Goal: Transaction & Acquisition: Purchase product/service

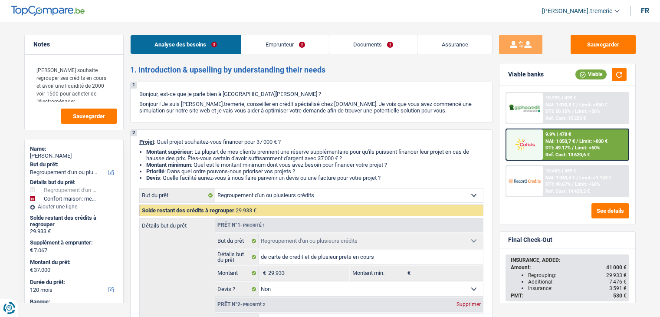
select select "refinancing"
select select "household"
select select "120"
select select "refinancing"
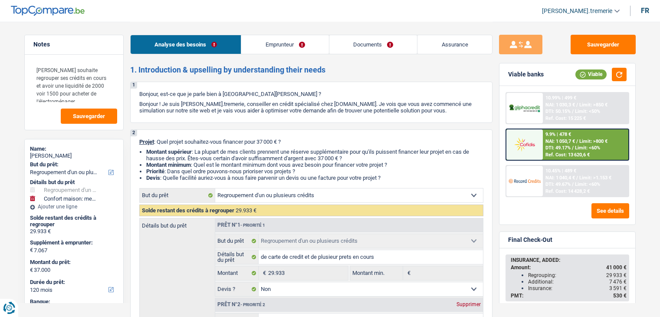
select select "refinancing"
select select "false"
select select "household"
select select "false"
select select "120"
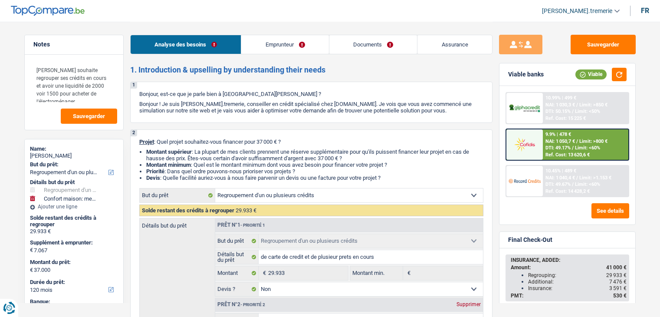
select select "invalid"
select select "disabilityPension"
select select "familyAllowances"
select select "rents"
select select "cardOrCredit"
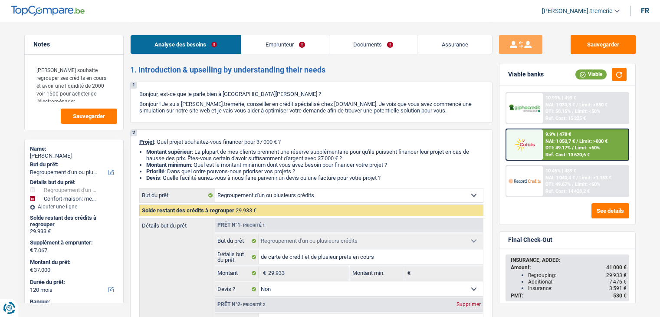
select select "personalSale"
select select "24"
select select "cardOrCredit"
select select "personalLoan"
select select "homeFurnishingOrRelocation"
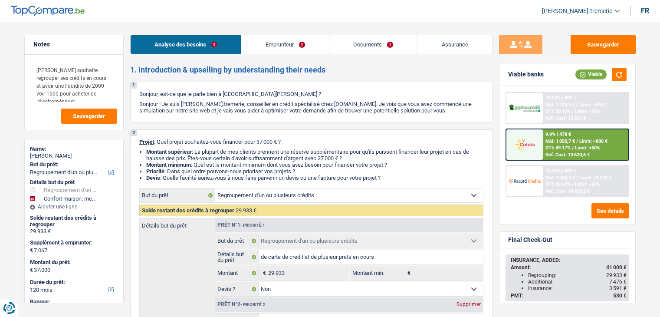
select select "36"
select select "creditConsolidation"
select select "120"
select select "refinancing"
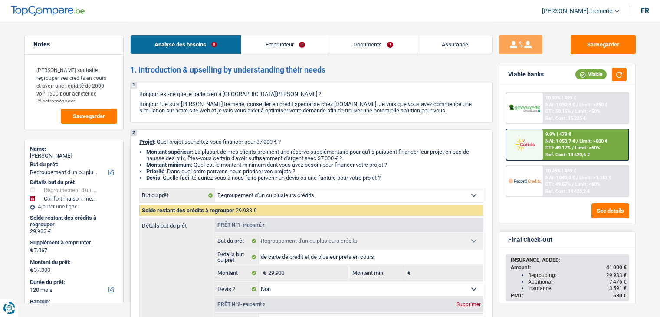
select select "false"
select select "household"
select select "false"
select select "120"
drag, startPoint x: 564, startPoint y: 154, endPoint x: 583, endPoint y: 148, distance: 19.8
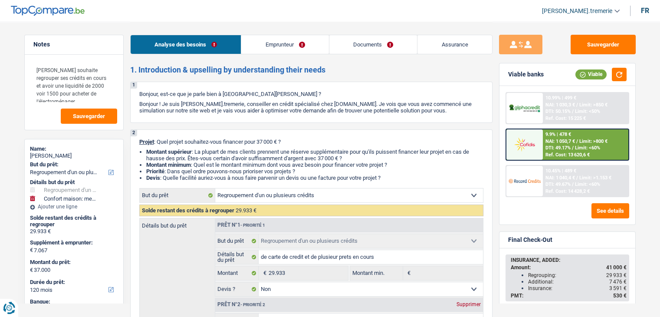
click at [583, 148] on span "Limit: <60%" at bounding box center [587, 148] width 25 height 6
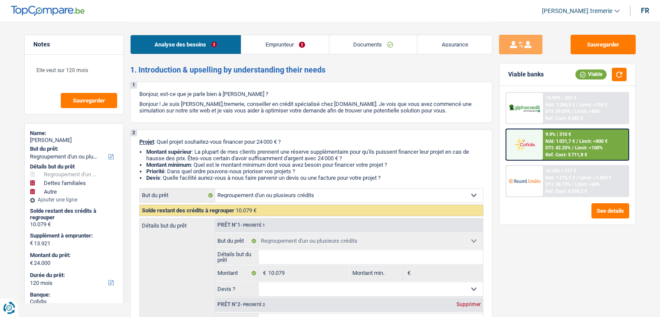
select select "refinancing"
select select "familyDebt"
select select "other"
select select "120"
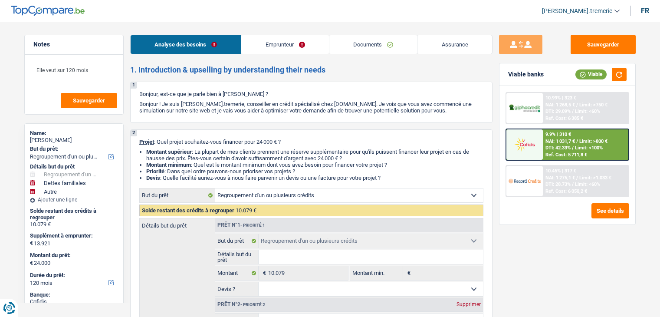
select select "refinancing"
select select "familyDebt"
select select "false"
select select "other"
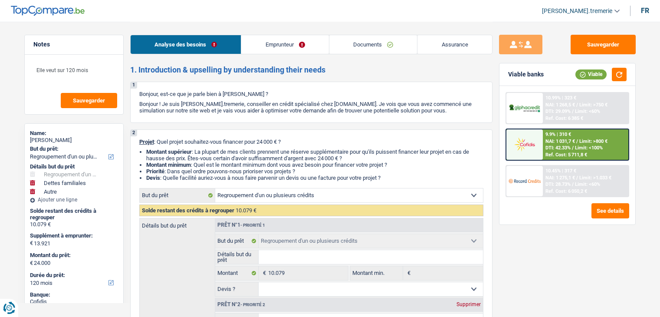
select select "120"
select select "retired"
select select "pension"
select select "liveWithParents"
select select "creditConsolidation"
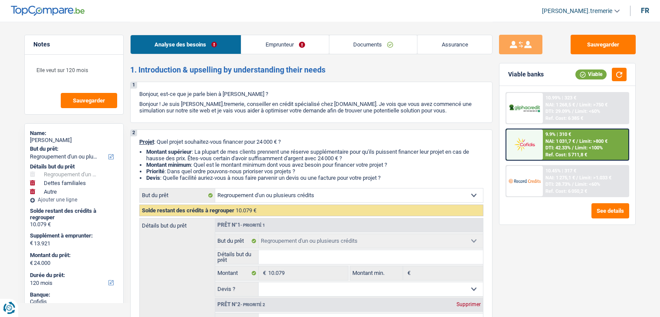
select select "60"
select select "personalLoan"
select select "other"
select select "48"
select select "refinancing"
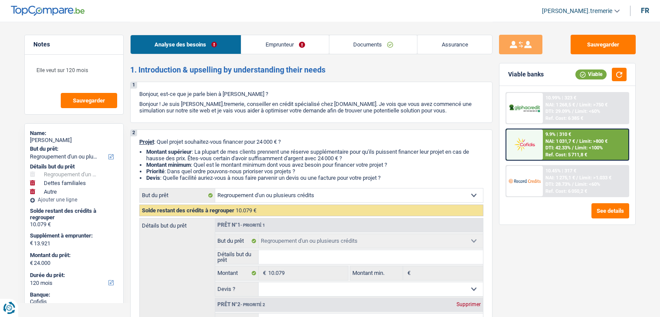
select select "refinancing"
select select "familyDebt"
select select "false"
select select "other"
select select "120"
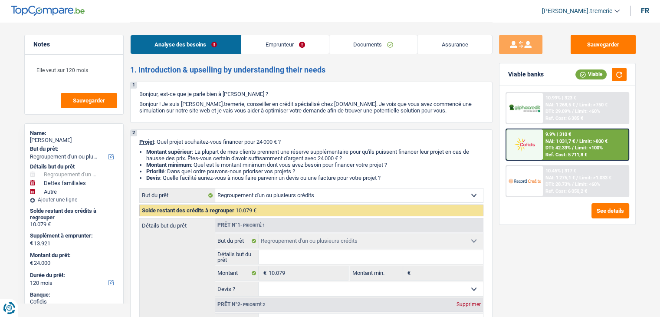
click at [526, 148] on img at bounding box center [524, 144] width 32 height 16
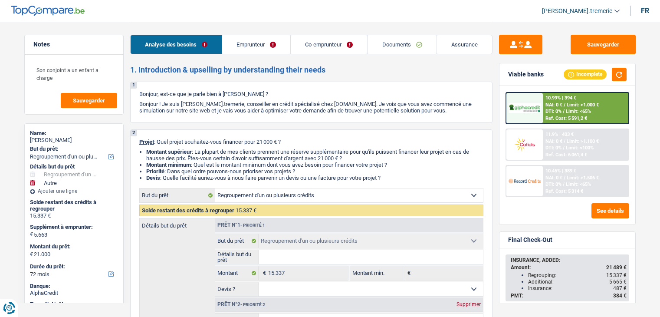
select select "refinancing"
select select "other"
select select "72"
select select "refinancing"
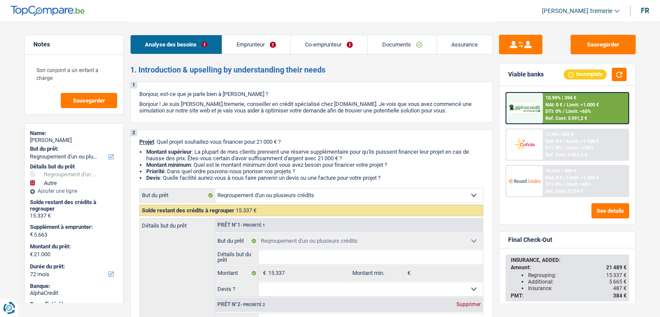
select select "refinancing"
select select "other"
select select "false"
select select "72"
select select "worker"
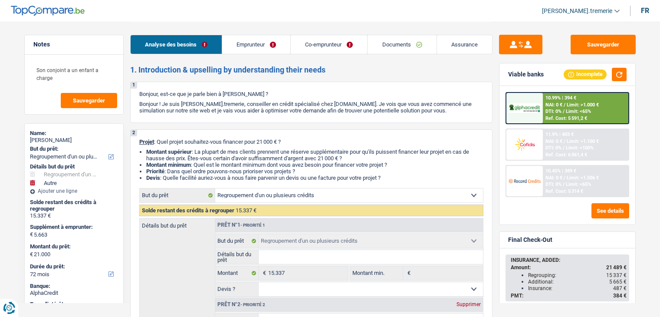
select select "privateEmployee"
select select "netSalary"
select select "mealVouchers"
select select "netSalary"
select select "mealVouchers"
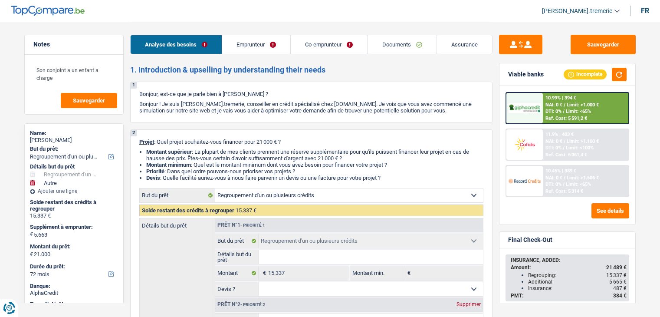
select select "familyAllowances"
select select "ownerWithMortgage"
select select "mortgage"
select select "300"
select select "cardOrCredit"
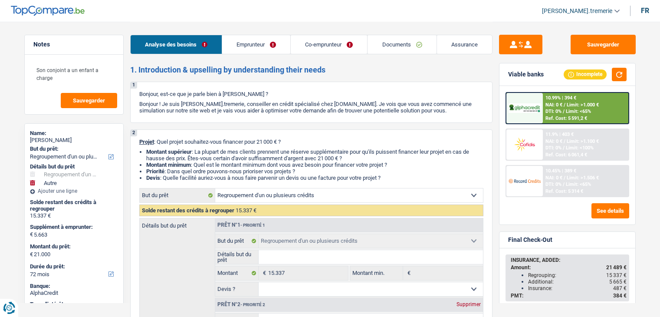
select select "refinancing"
select select "other"
select select "false"
select select "72"
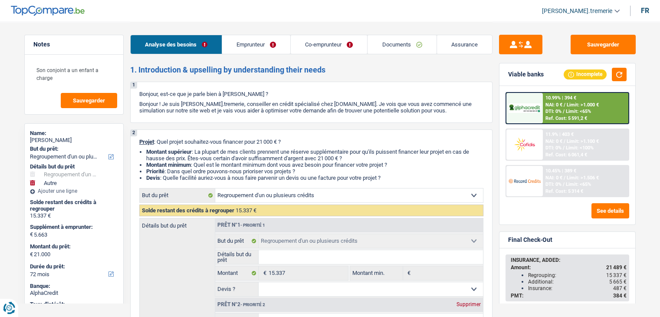
drag, startPoint x: 0, startPoint y: 0, endPoint x: 600, endPoint y: 112, distance: 610.3
drag, startPoint x: 600, startPoint y: 112, endPoint x: 612, endPoint y: 110, distance: 12.8
click at [612, 110] on div "10.99% | 394 € NAI: 0 € / Limit: >1.000 € DTI: 0% / Limit: <65% Ref. Cost: 5 59…" at bounding box center [585, 108] width 85 height 30
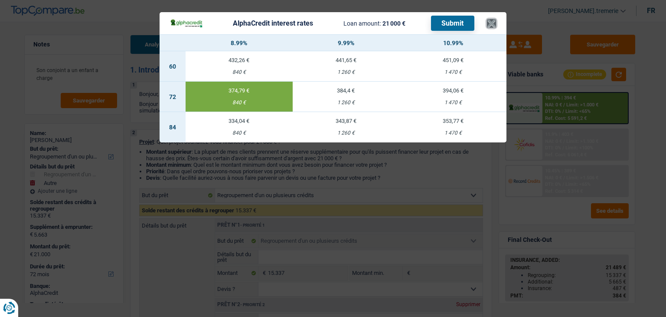
click at [493, 23] on button "×" at bounding box center [491, 23] width 9 height 9
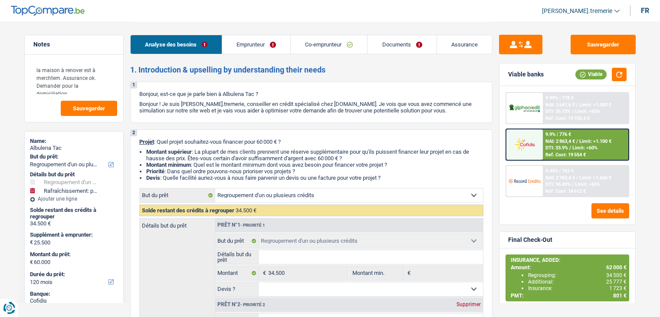
select select "refinancing"
select select "houseOrGarden"
select select "120"
select select "refinancing"
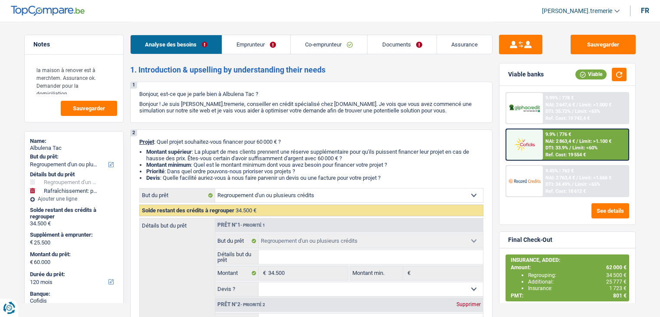
select select "refinancing"
select select "houseOrGarden"
select select "yes"
select select "120"
select select "publicEmployee"
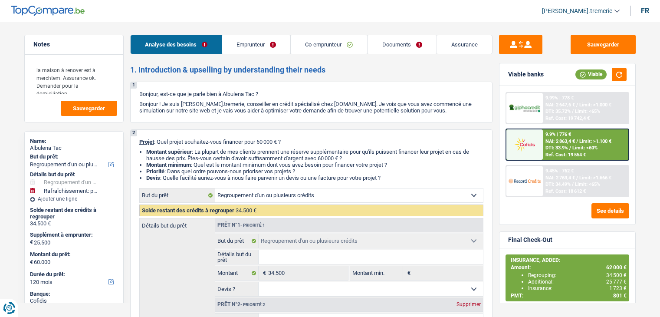
select select "worker"
select select "familyAllowances"
select select "netSalary"
select select "mealVouchers"
select select "netSalary"
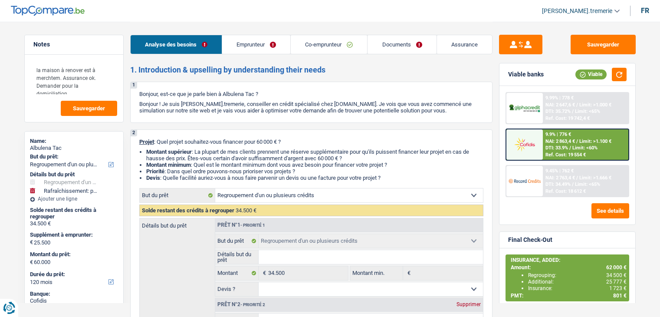
select select "ownerWithMortgage"
select select "mortgage"
select select "360"
select select "renovationLoan"
select select "120"
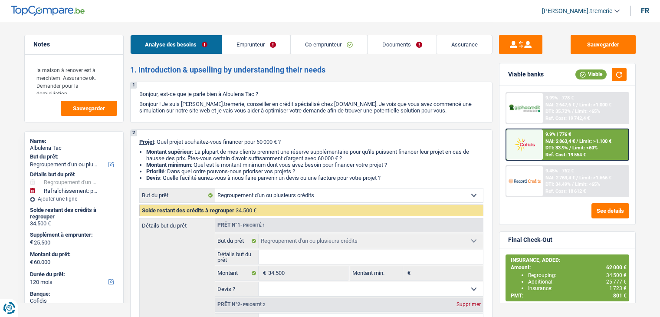
select select "carLoan"
select select "60"
select select "refinancing"
select select "houseOrGarden"
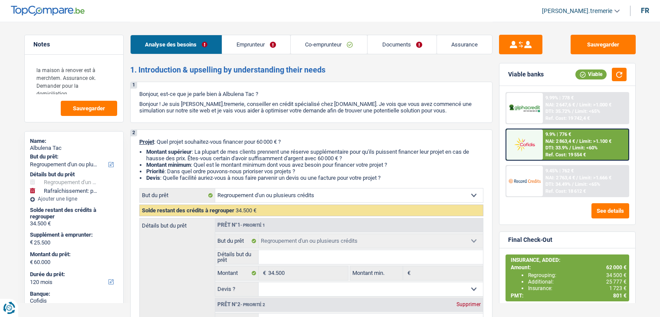
select select "yes"
select select "120"
click at [548, 144] on div "9.9% | 776 € NAI: 2 863,4 € / Limit: >1.100 € DTI: 33.9% / Limit: <60% Ref. Cos…" at bounding box center [585, 144] width 85 height 30
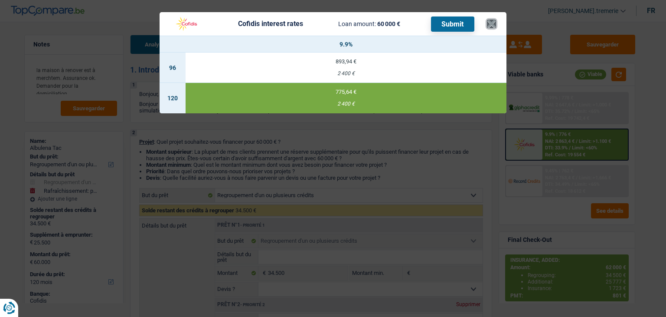
click at [494, 23] on button "×" at bounding box center [491, 24] width 9 height 9
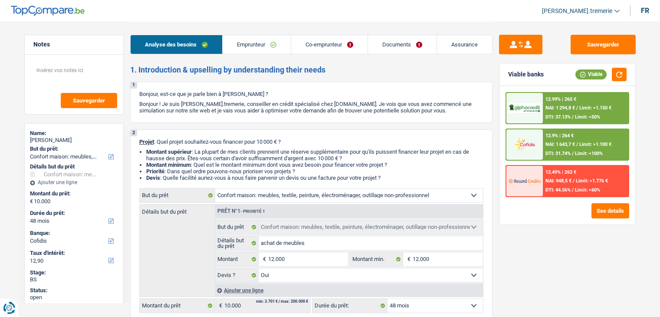
select select "household"
select select "48"
select select "cofidis"
select select "household"
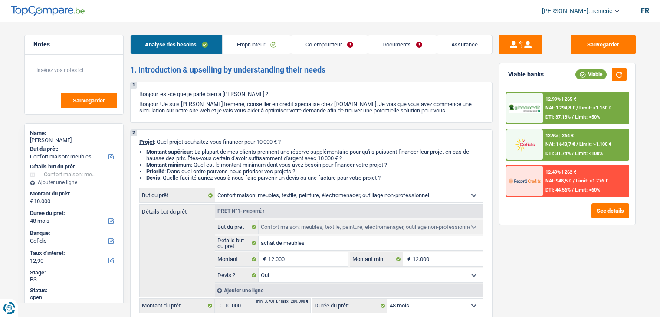
select select "household"
select select "yes"
select select "48"
select select "retired"
select select "housewife"
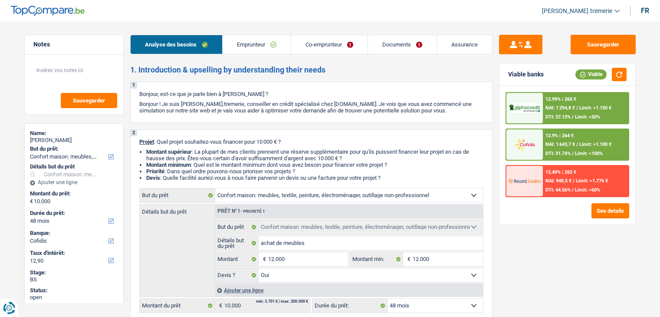
select select "pension"
select select "familyAllowances"
select select "rents"
select select "household"
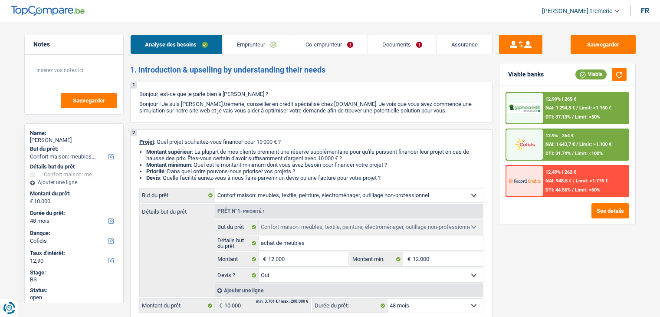
select select "household"
select select "yes"
select select "48"
click at [331, 49] on link "Co-emprunteur" at bounding box center [329, 44] width 76 height 19
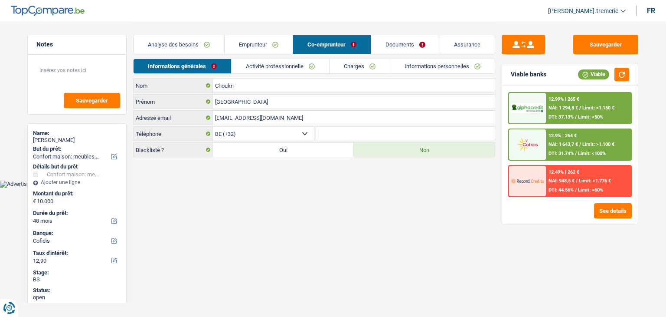
click at [267, 65] on link "Activité professionnelle" at bounding box center [281, 66] width 98 height 14
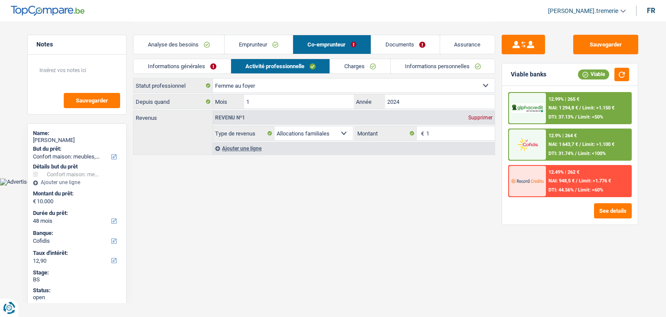
click at [430, 62] on link "Informations personnelles" at bounding box center [443, 66] width 105 height 14
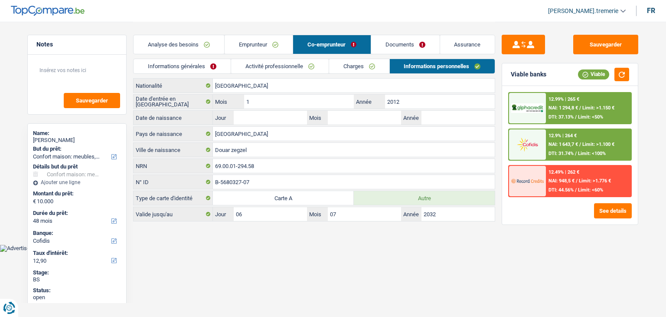
click at [276, 39] on link "Emprunteur" at bounding box center [259, 44] width 68 height 19
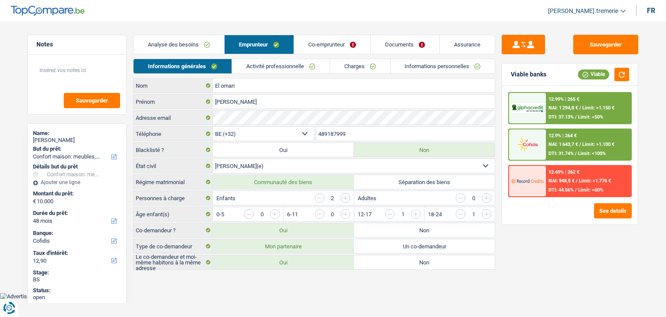
click at [331, 39] on link "Co-emprunteur" at bounding box center [332, 44] width 76 height 19
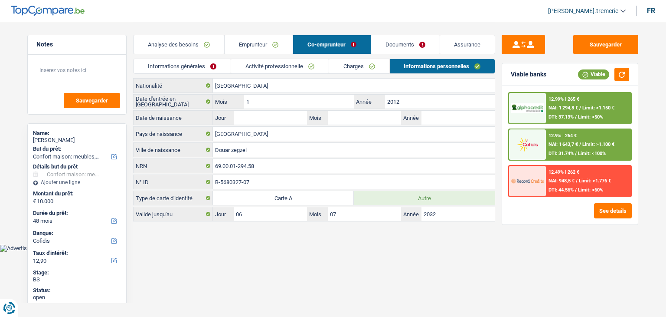
click at [253, 47] on link "Emprunteur" at bounding box center [259, 44] width 68 height 19
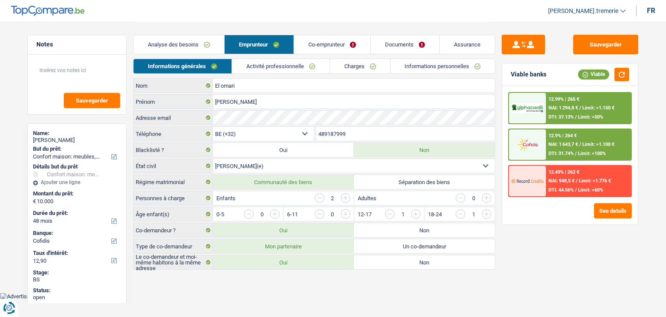
click at [424, 68] on link "Informations personnelles" at bounding box center [443, 66] width 105 height 14
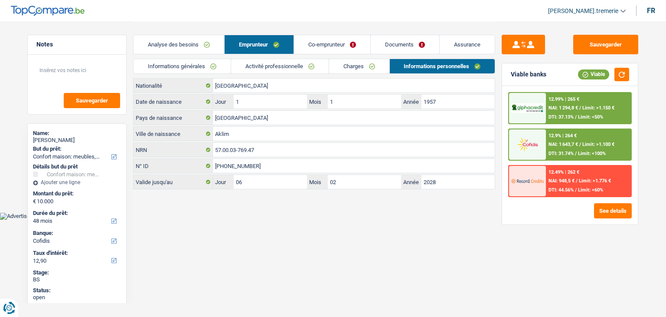
click at [346, 49] on link "Co-emprunteur" at bounding box center [332, 44] width 76 height 19
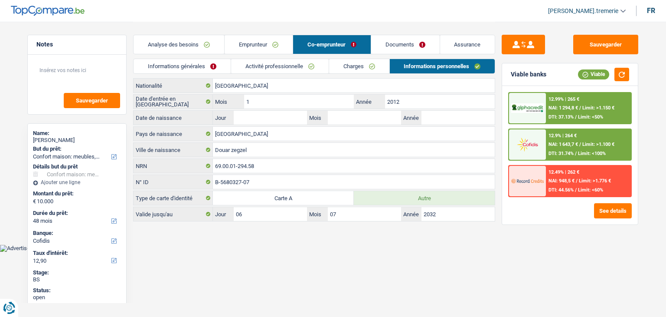
click at [253, 46] on link "Emprunteur" at bounding box center [259, 44] width 68 height 19
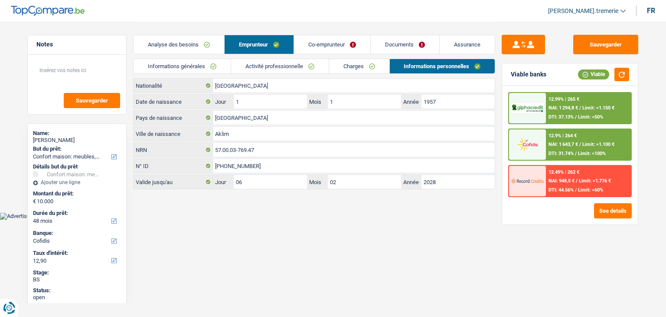
click at [331, 45] on link "Co-emprunteur" at bounding box center [332, 44] width 76 height 19
